Goal: Transaction & Acquisition: Purchase product/service

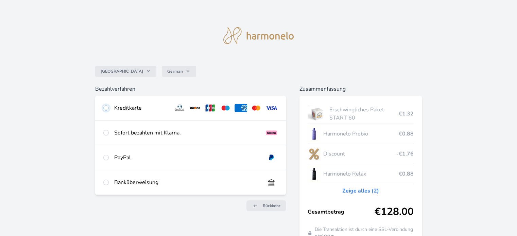
click at [106, 107] on input "radio" at bounding box center [105, 107] width 5 height 5
radio input "true"
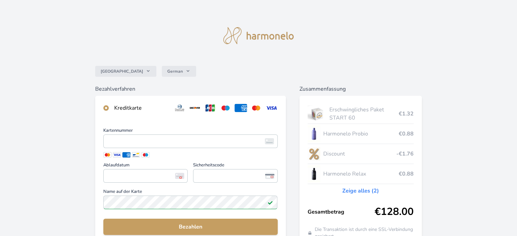
click at [107, 158] on span at bounding box center [107, 154] width 8 height 5
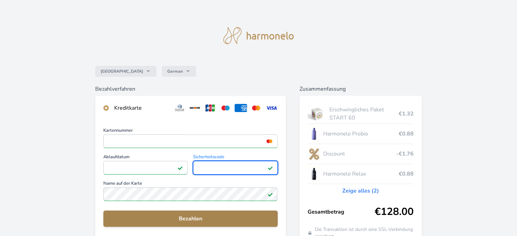
click at [191, 224] on button "Bezahlen" at bounding box center [190, 219] width 174 height 16
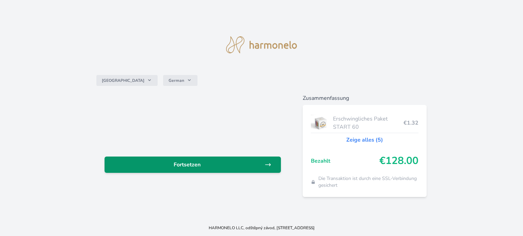
click at [186, 165] on span "Fortsetzen" at bounding box center [187, 165] width 154 height 8
